Goal: Answer question/provide support: Share knowledge or assist other users

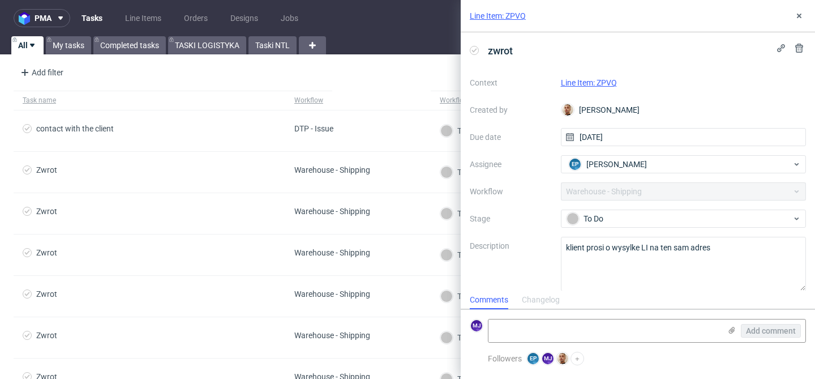
scroll to position [10, 0]
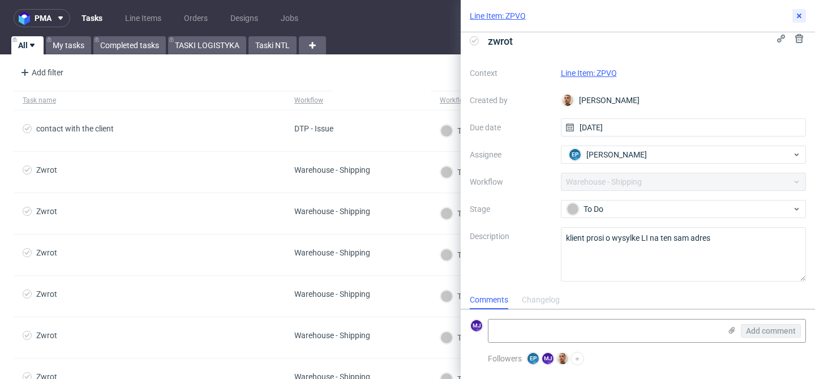
click at [796, 17] on icon at bounding box center [798, 15] width 9 height 9
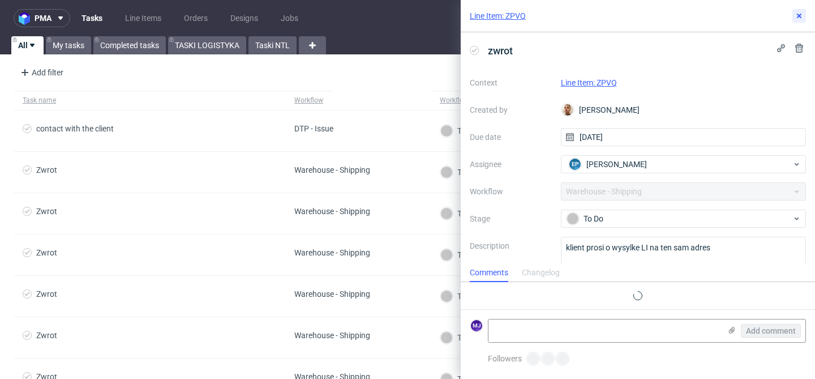
scroll to position [9, 0]
click at [611, 83] on link "Line Item: ZPVQ" at bounding box center [589, 82] width 56 height 9
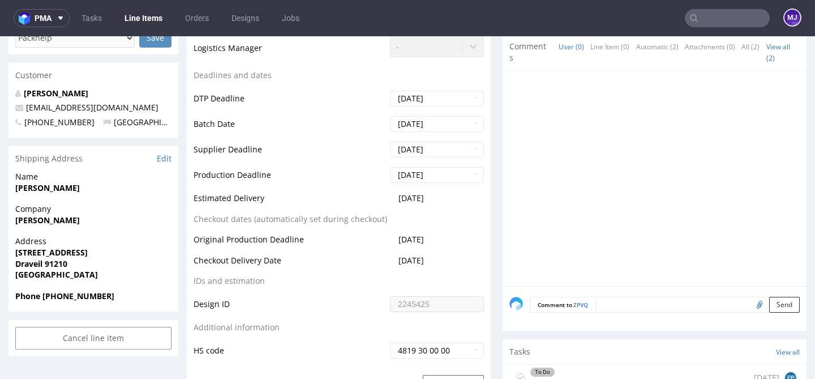
scroll to position [746, 0]
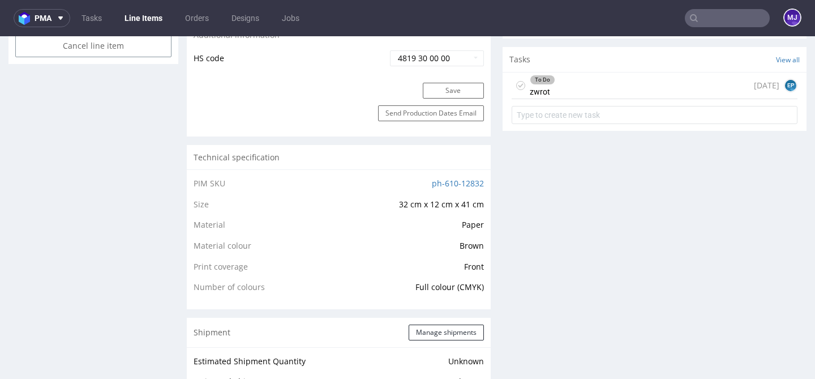
click at [586, 87] on div "To Do zwrot today EP" at bounding box center [655, 85] width 286 height 27
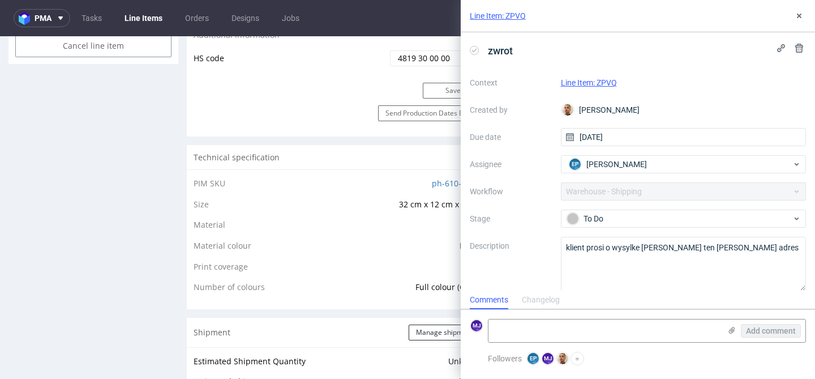
scroll to position [9, 0]
click at [528, 145] on div "Context Line Item: ZPVQ Created by Bartłomiej Leśniczuk Due date 29/08/2025 Ass…" at bounding box center [638, 182] width 336 height 217
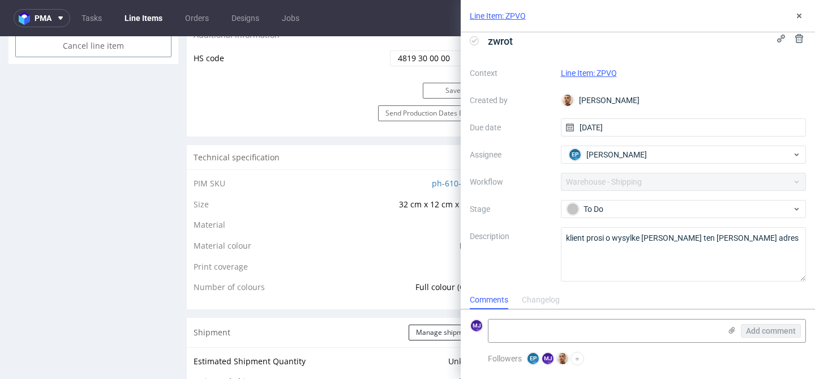
click at [593, 74] on link "Line Item: ZPVQ" at bounding box center [589, 72] width 56 height 9
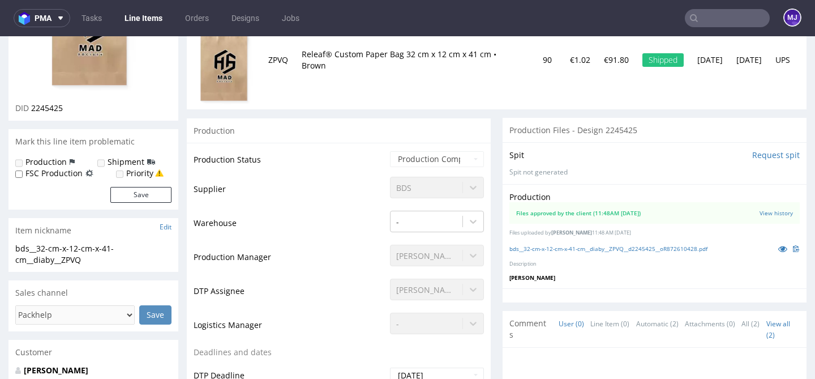
scroll to position [178, 0]
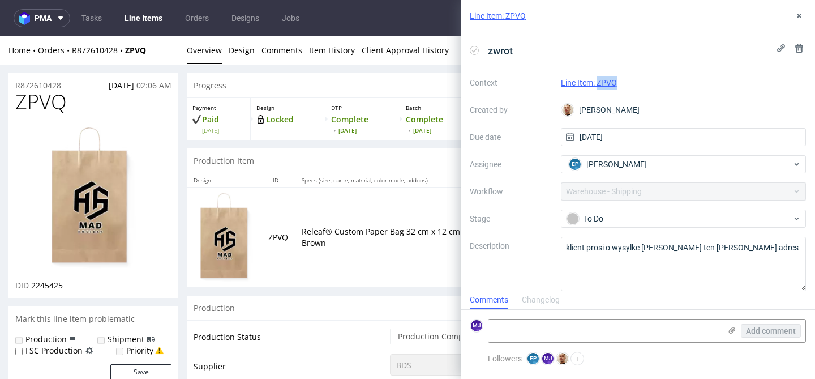
drag, startPoint x: 627, startPoint y: 81, endPoint x: 598, endPoint y: 80, distance: 28.9
click at [598, 80] on div "Line Item: ZPVQ" at bounding box center [684, 83] width 246 height 14
copy link "ZPVQ"
click at [590, 84] on link "Line Item: ZPVQ" at bounding box center [589, 82] width 56 height 9
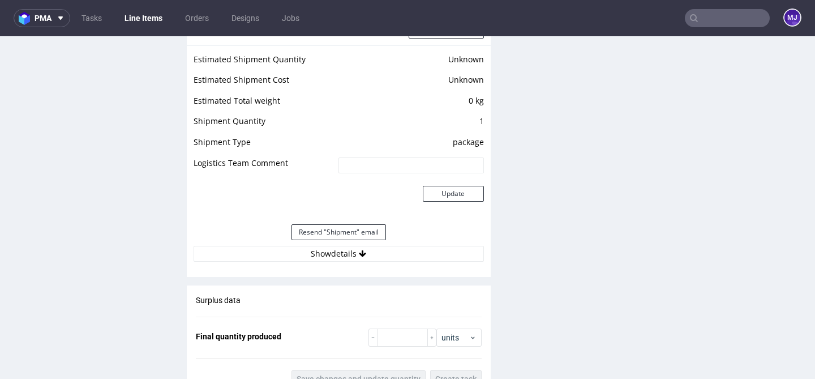
scroll to position [1048, 0]
click at [305, 252] on button "Show details" at bounding box center [339, 252] width 290 height 16
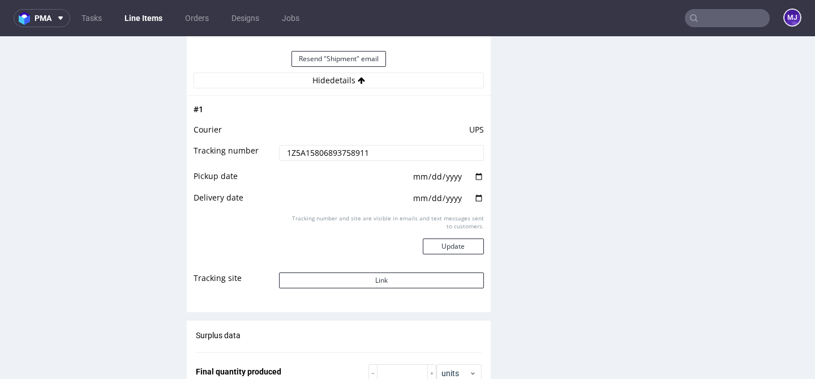
scroll to position [1222, 0]
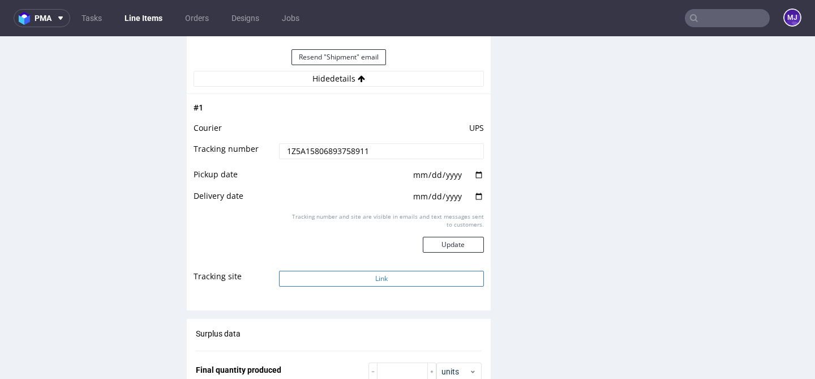
click at [336, 280] on button "Link" at bounding box center [381, 278] width 204 height 16
click at [354, 281] on button "Link" at bounding box center [381, 278] width 204 height 16
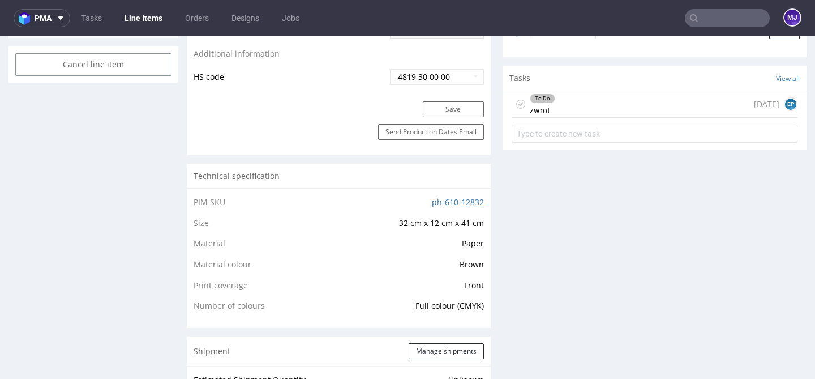
scroll to position [753, 0]
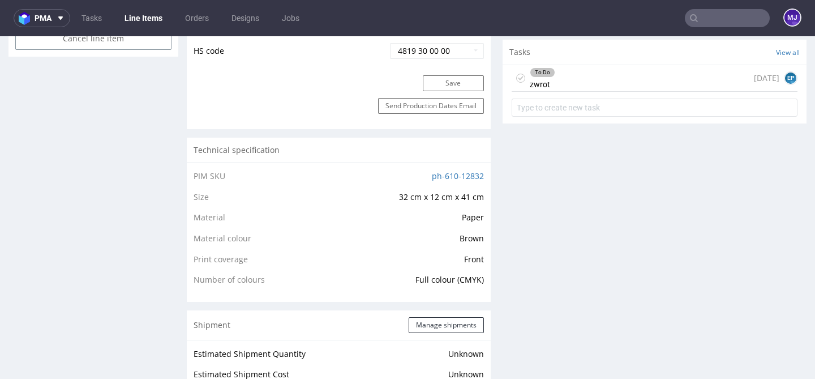
click at [581, 78] on div "To Do zwrot [DATE] EP" at bounding box center [655, 78] width 286 height 27
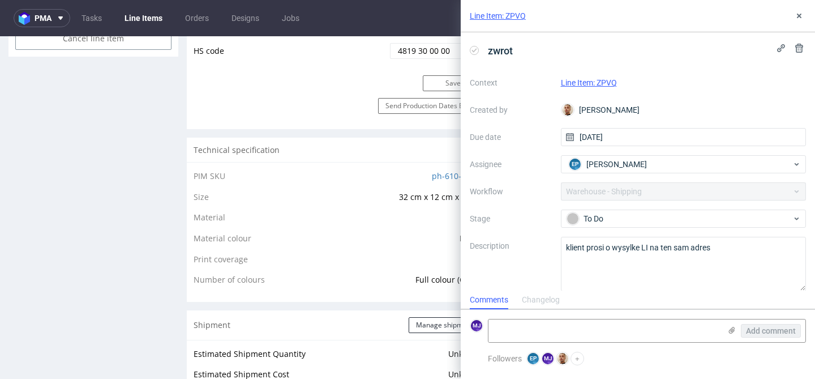
scroll to position [9, 0]
click at [587, 78] on link "Line Item: ZPVQ" at bounding box center [589, 82] width 56 height 9
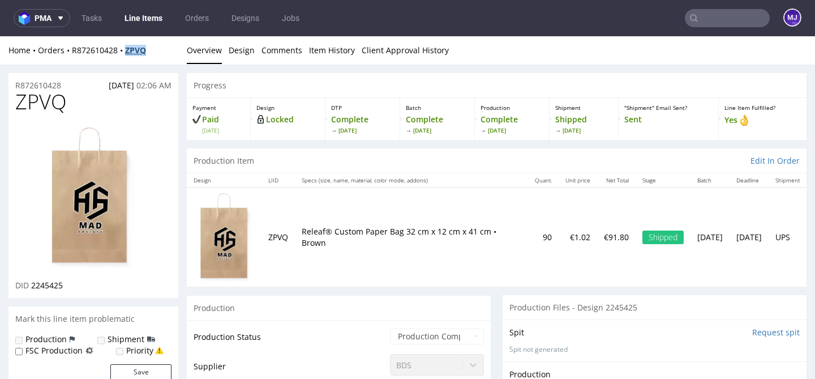
drag, startPoint x: 154, startPoint y: 53, endPoint x: 127, endPoint y: 53, distance: 27.7
click at [127, 53] on div "Home Orders R872610428 ZPVQ" at bounding box center [93, 50] width 170 height 11
copy strong "ZPVQ"
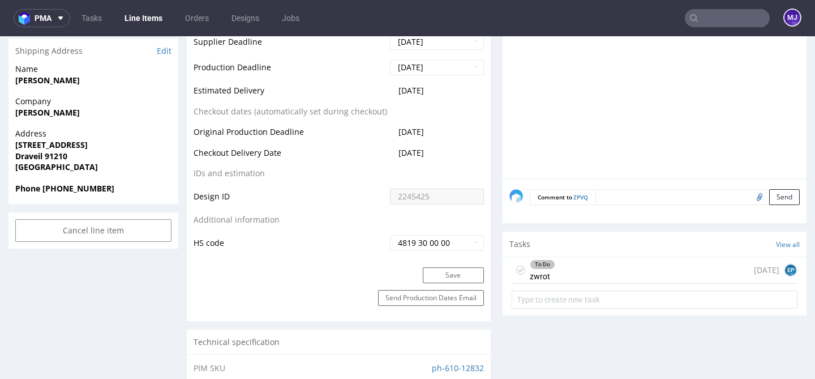
scroll to position [596, 0]
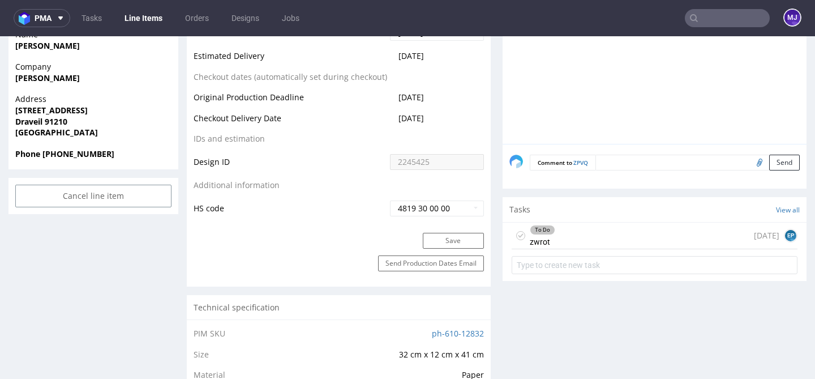
click at [554, 232] on div "To Do zwrot [DATE] EP" at bounding box center [655, 235] width 286 height 27
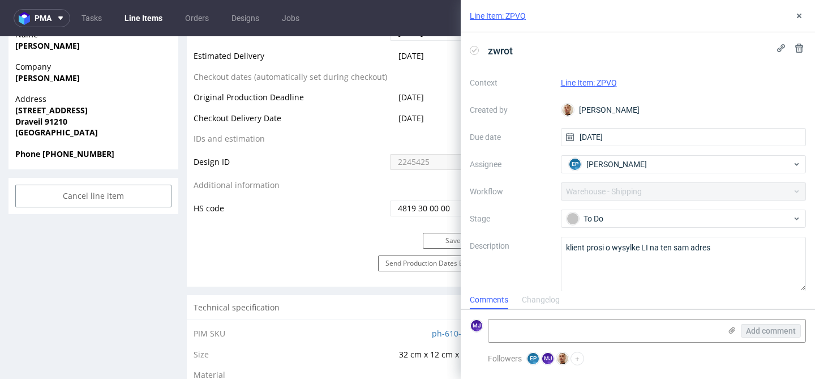
scroll to position [10, 0]
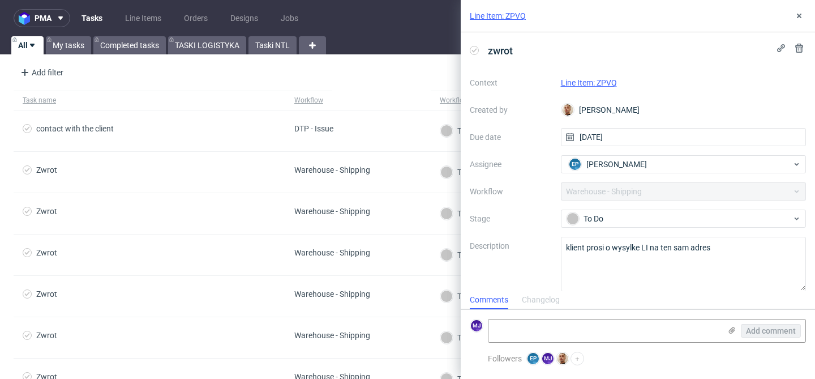
scroll to position [10, 0]
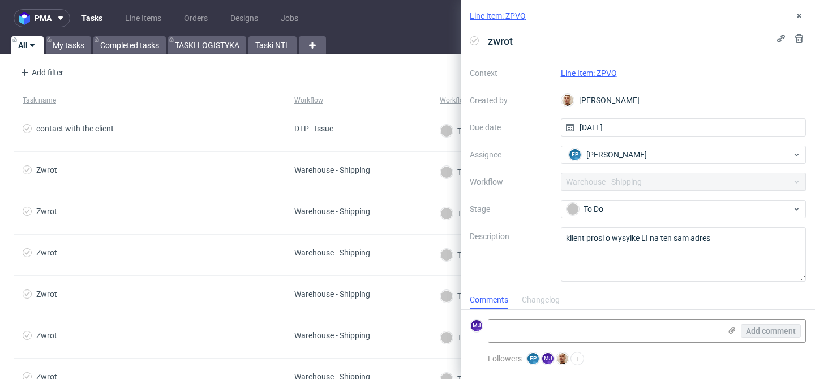
click at [594, 73] on link "Line Item: ZPVQ" at bounding box center [589, 72] width 56 height 9
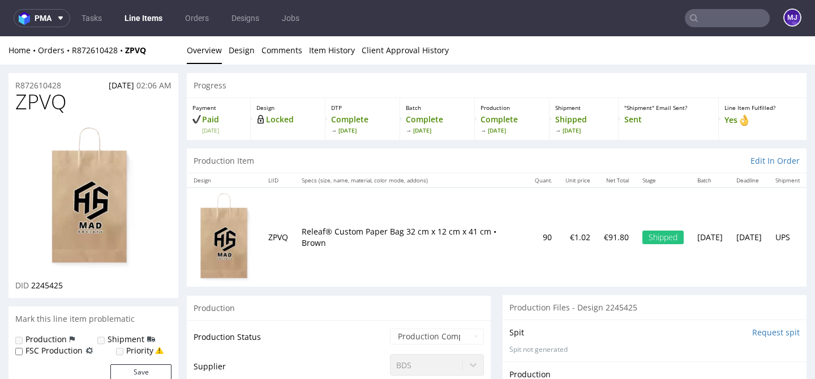
click at [53, 106] on span "ZPVQ" at bounding box center [40, 102] width 51 height 23
copy span "ZPVQ"
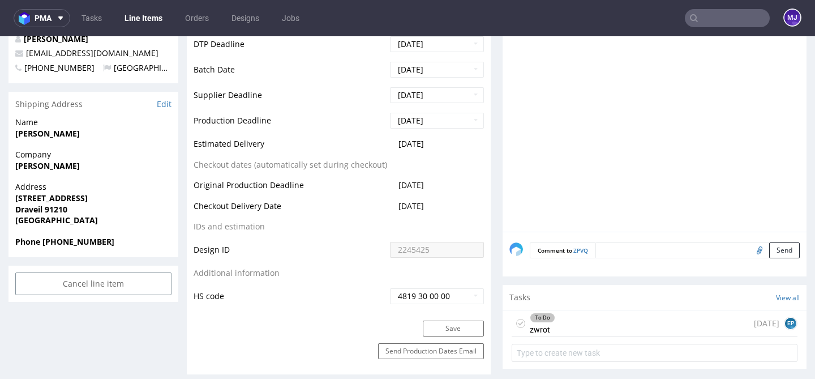
scroll to position [646, 0]
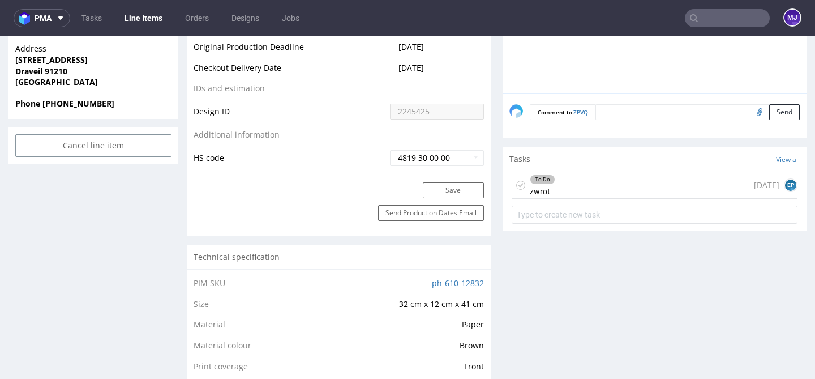
click at [591, 186] on div "To Do zwrot today EP" at bounding box center [655, 185] width 286 height 27
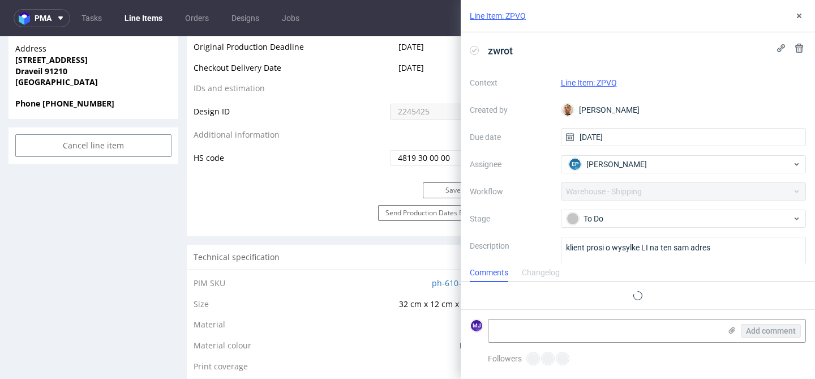
scroll to position [9, 0]
click at [535, 333] on textarea at bounding box center [604, 330] width 232 height 23
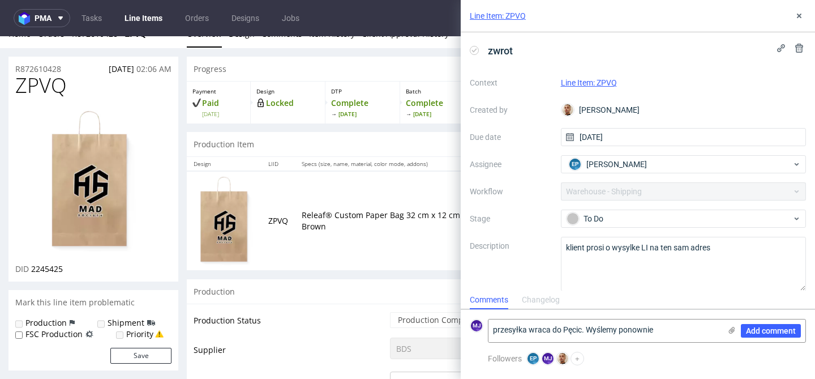
scroll to position [36, 0]
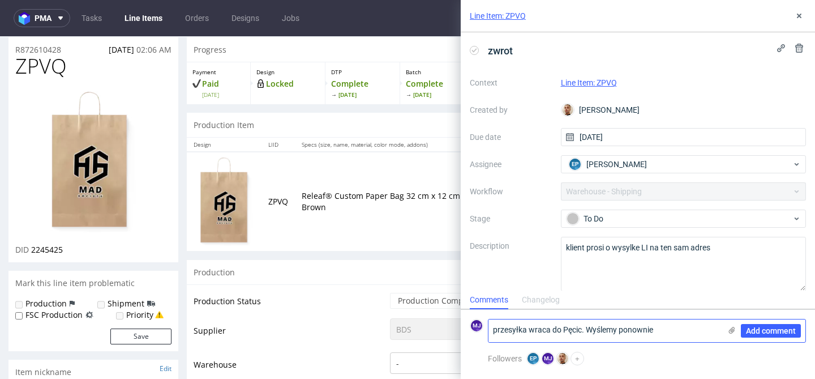
click at [677, 329] on textarea "przesyłka wraca do Pęcic. Wyślemy ponownie" at bounding box center [604, 330] width 232 height 23
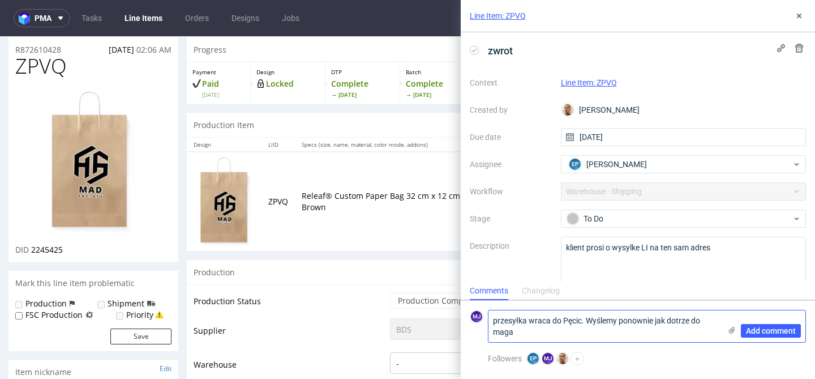
scroll to position [0, 0]
type textarea "przesyłka wraca do Pęcic. Wyślemy ponownie jak dotrze do magazynu"
click at [754, 331] on span "Add comment" at bounding box center [771, 330] width 50 height 8
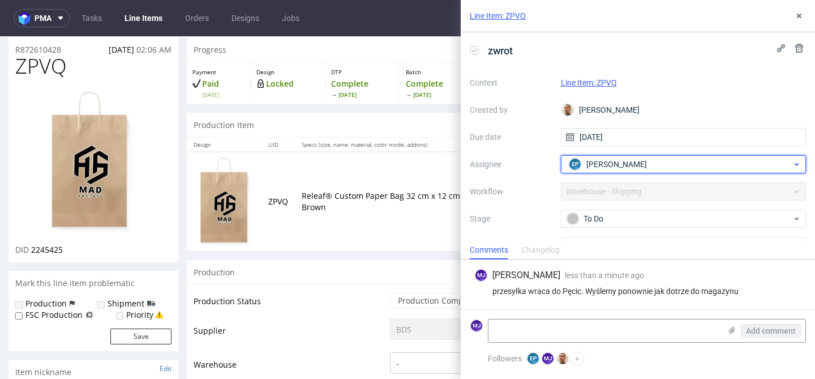
click at [688, 165] on div "EP Ewa Prus" at bounding box center [679, 164] width 226 height 18
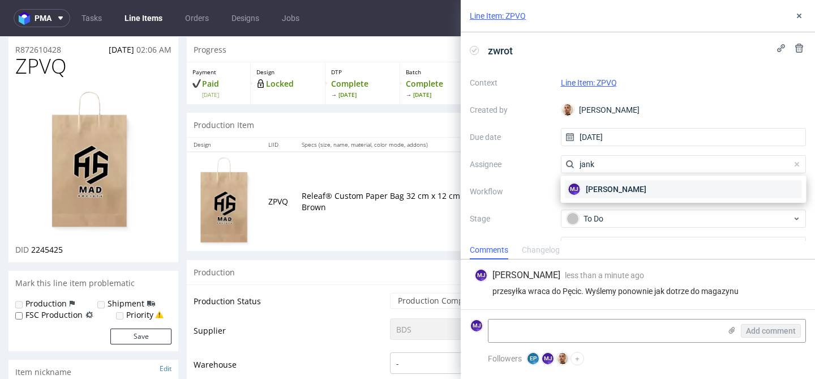
type input "jank"
click at [603, 189] on span "[PERSON_NAME]" at bounding box center [616, 188] width 61 height 11
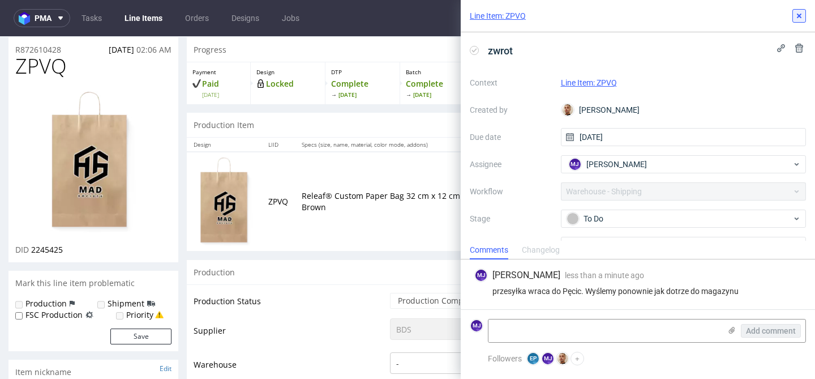
click at [800, 14] on use at bounding box center [799, 16] width 5 height 5
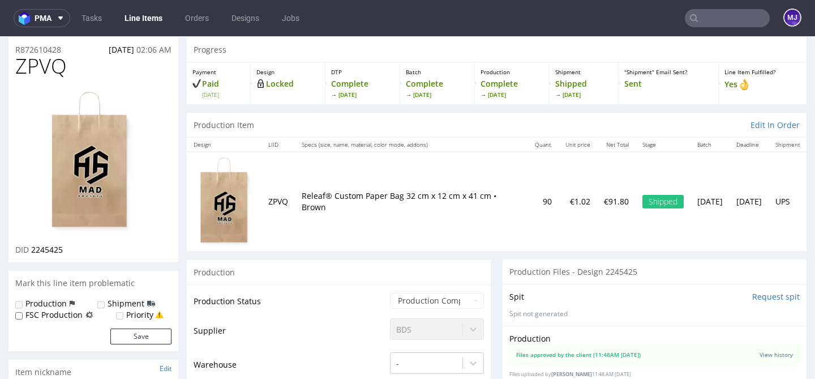
click at [448, 54] on div "Progress" at bounding box center [497, 49] width 620 height 25
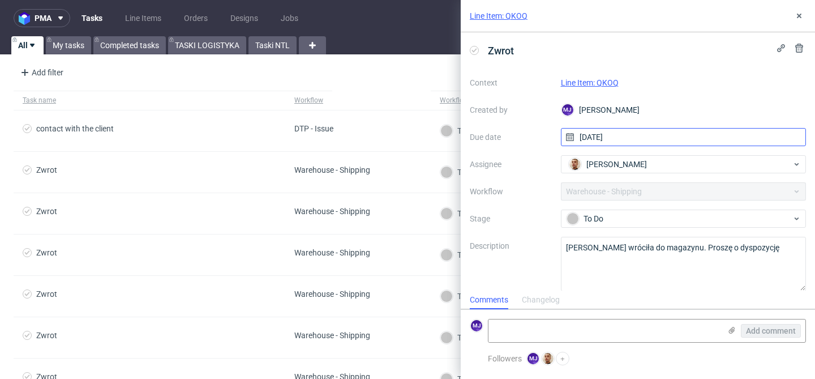
scroll to position [10, 0]
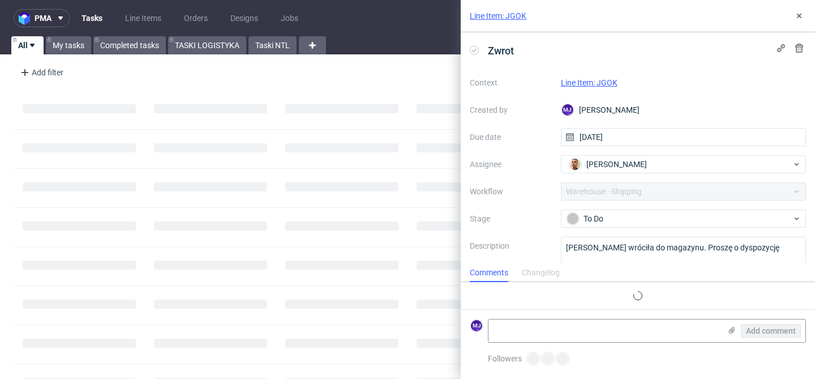
scroll to position [9, 0]
